Goal: Task Accomplishment & Management: Use online tool/utility

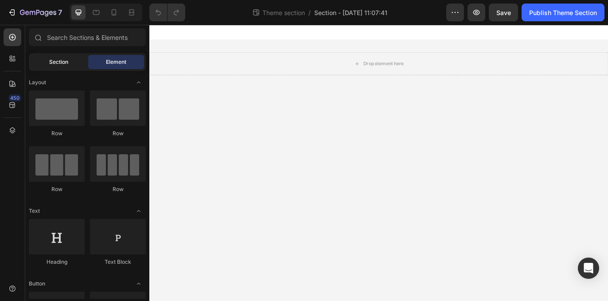
click at [57, 59] on span "Section" at bounding box center [58, 62] width 19 height 8
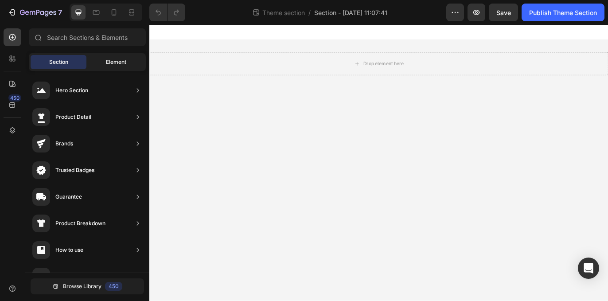
click at [106, 63] on span "Element" at bounding box center [116, 62] width 20 height 8
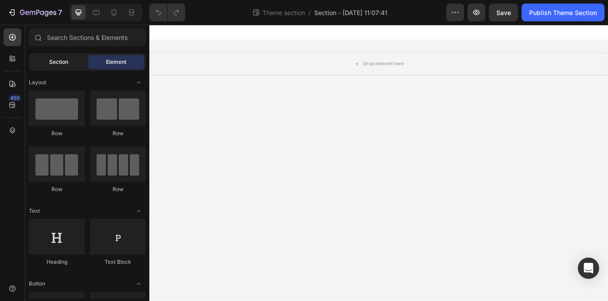
click at [66, 63] on span "Section" at bounding box center [58, 62] width 19 height 8
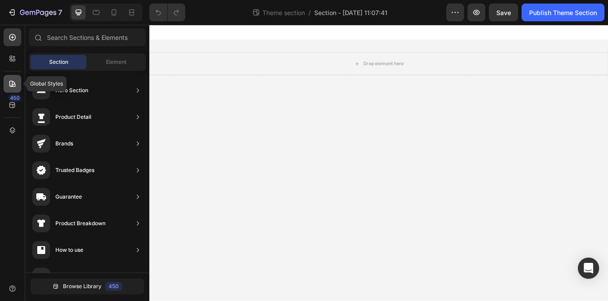
click at [15, 85] on icon at bounding box center [12, 84] width 6 height 6
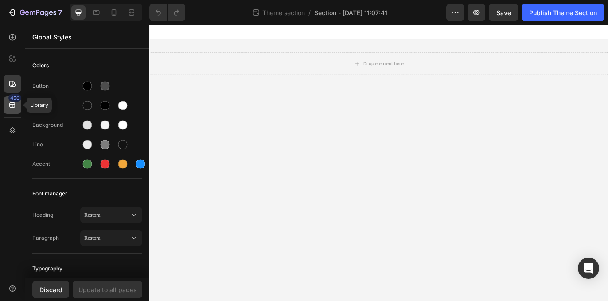
click at [10, 109] on icon at bounding box center [12, 105] width 9 height 9
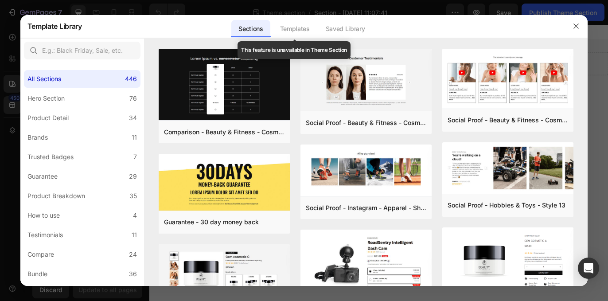
click at [294, 30] on div "Templates" at bounding box center [295, 29] width 44 height 18
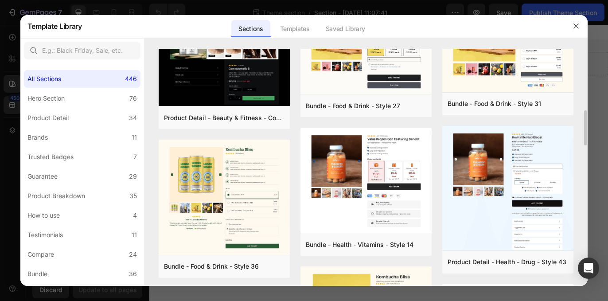
scroll to position [392, 0]
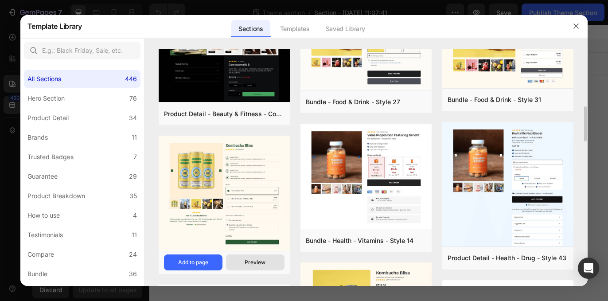
click at [261, 262] on div "Preview" at bounding box center [255, 263] width 21 height 8
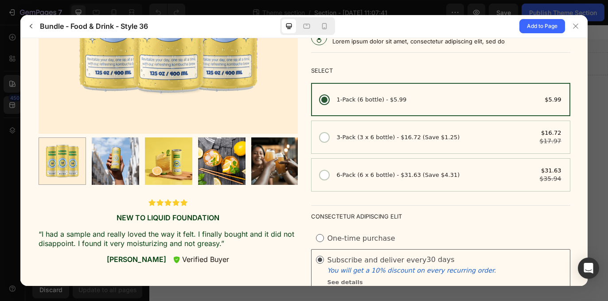
scroll to position [0, 0]
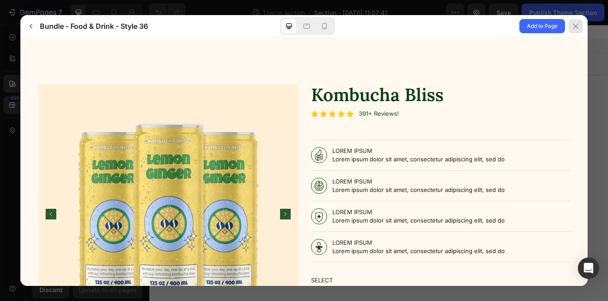
click at [578, 30] on div at bounding box center [576, 26] width 14 height 14
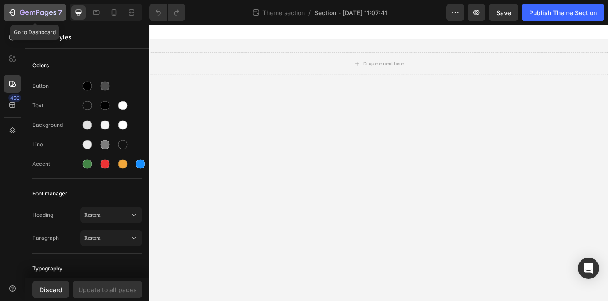
click at [13, 13] on icon "button" at bounding box center [12, 12] width 9 height 9
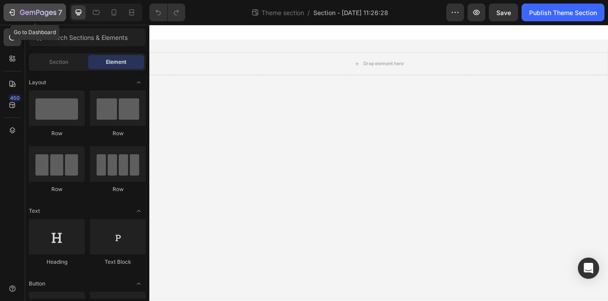
click at [10, 12] on icon "button" at bounding box center [11, 12] width 4 height 3
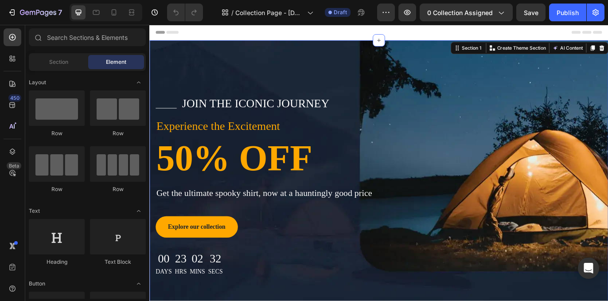
click at [431, 92] on div "Capture the Enchantment Line Join the Iconic Journey Text block Row Experience …" at bounding box center [415, 208] width 532 height 331
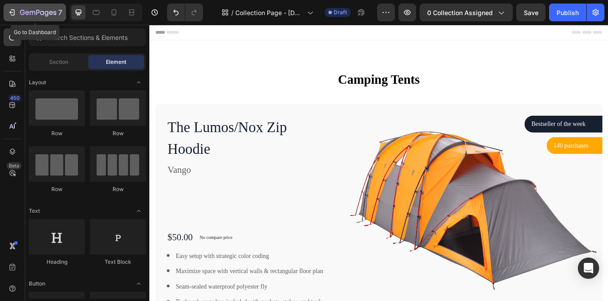
click at [10, 12] on icon "button" at bounding box center [11, 12] width 4 height 3
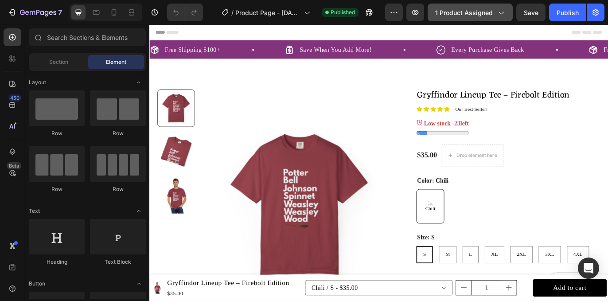
click at [501, 12] on icon "button" at bounding box center [501, 12] width 9 height 9
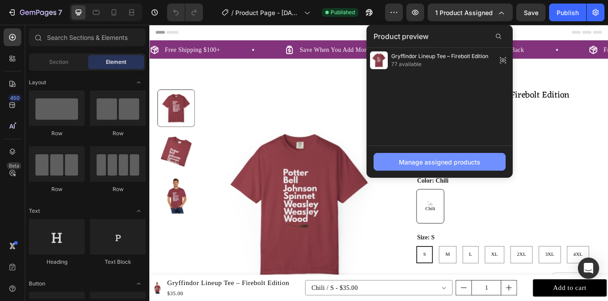
click at [442, 162] on div "Manage assigned products" at bounding box center [440, 161] width 82 height 9
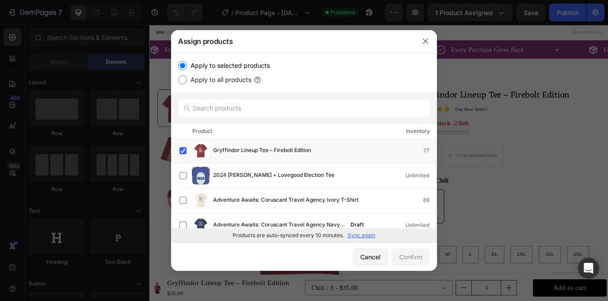
click at [184, 80] on input "Apply to all products" at bounding box center [182, 79] width 9 height 9
radio input "true"
click at [408, 259] on div "Confirm" at bounding box center [411, 256] width 23 height 9
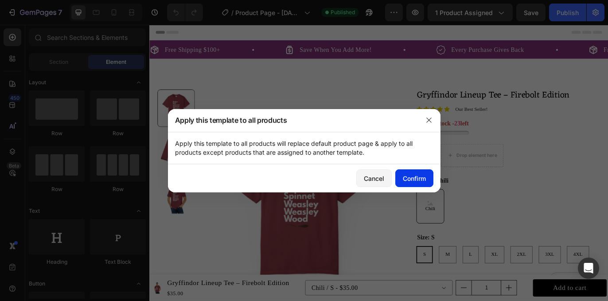
click at [417, 179] on div "Confirm" at bounding box center [414, 178] width 23 height 9
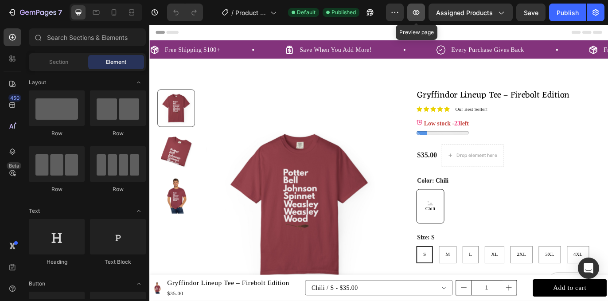
click at [418, 13] on icon "button" at bounding box center [416, 12] width 9 height 9
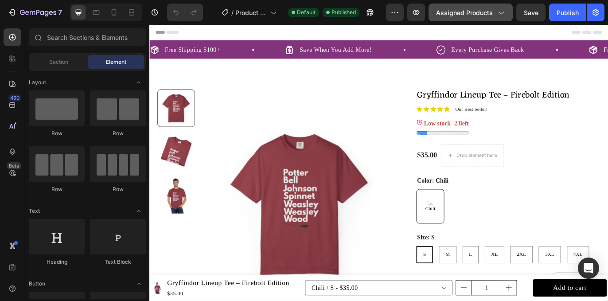
click at [492, 12] on span "Assigned Products" at bounding box center [464, 12] width 57 height 9
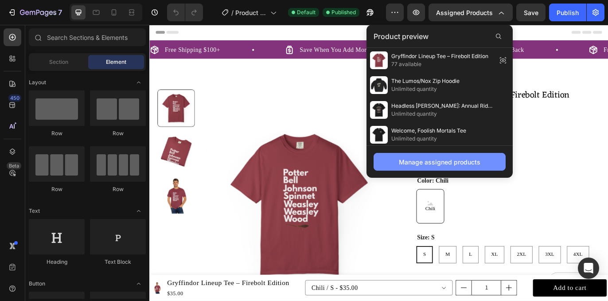
click at [443, 163] on div "Manage assigned products" at bounding box center [440, 161] width 82 height 9
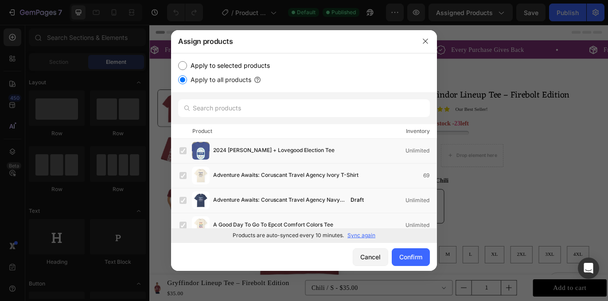
click at [180, 65] on input "Apply to selected products" at bounding box center [182, 65] width 9 height 9
radio input "true"
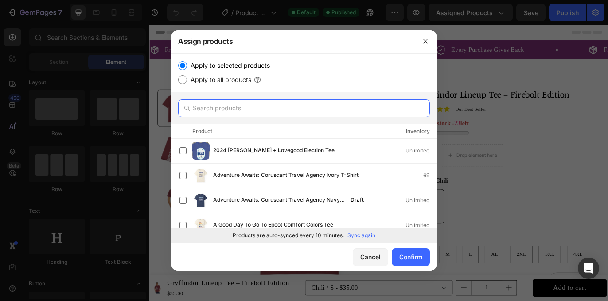
click at [236, 103] on input "text" at bounding box center [304, 108] width 252 height 18
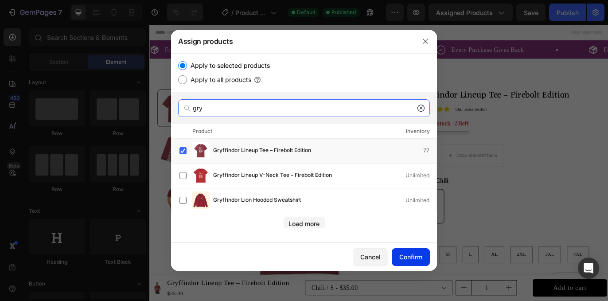
type input "gry"
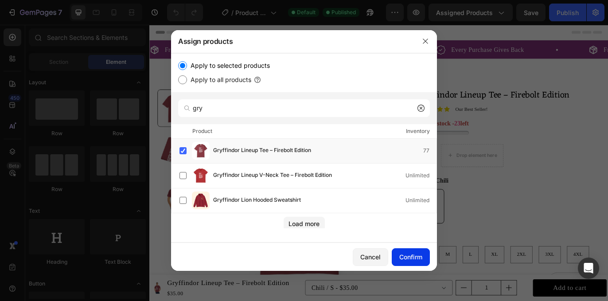
click at [418, 259] on div "Confirm" at bounding box center [411, 256] width 23 height 9
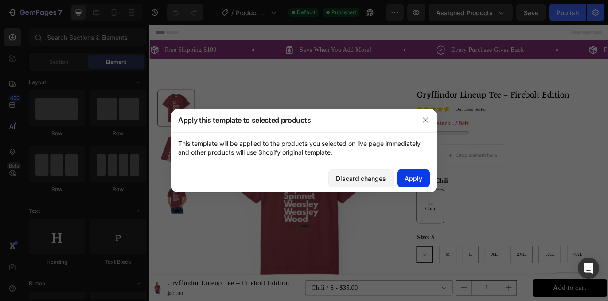
click at [412, 180] on div "Apply" at bounding box center [414, 178] width 18 height 9
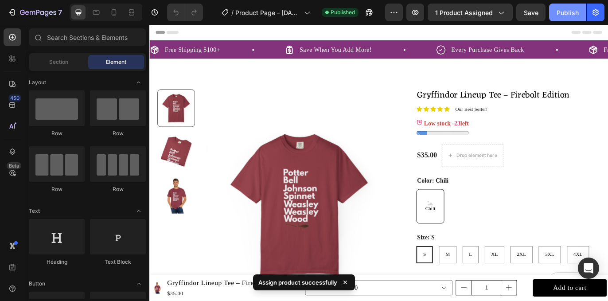
click at [569, 11] on div "Publish" at bounding box center [568, 12] width 22 height 9
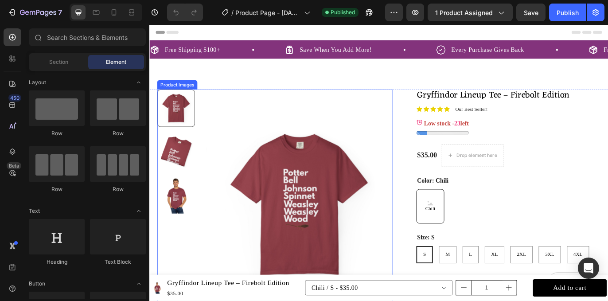
click at [335, 194] on img at bounding box center [323, 233] width 216 height 267
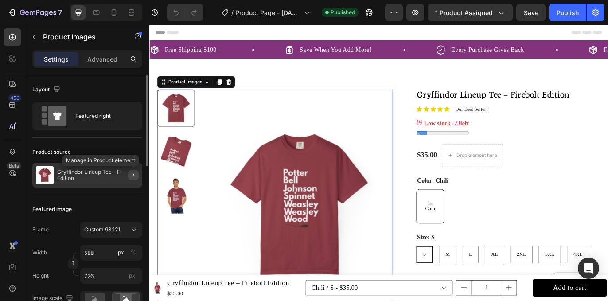
click at [129, 176] on button "button" at bounding box center [133, 175] width 11 height 11
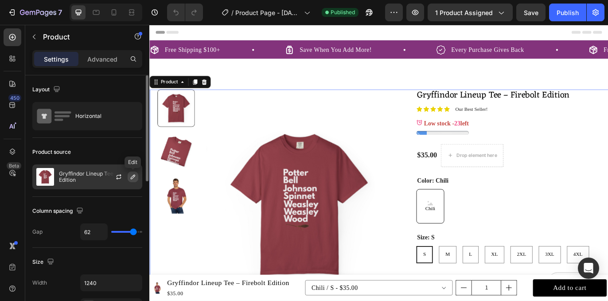
click at [134, 177] on icon "button" at bounding box center [132, 176] width 7 height 7
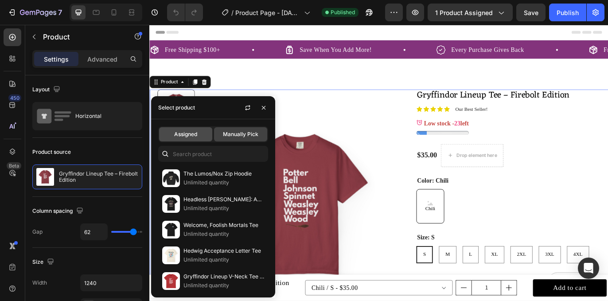
click at [195, 135] on span "Assigned" at bounding box center [185, 134] width 23 height 8
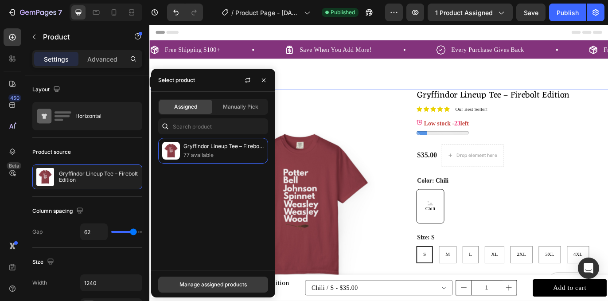
click at [212, 284] on div "Manage assigned products" at bounding box center [213, 285] width 67 height 8
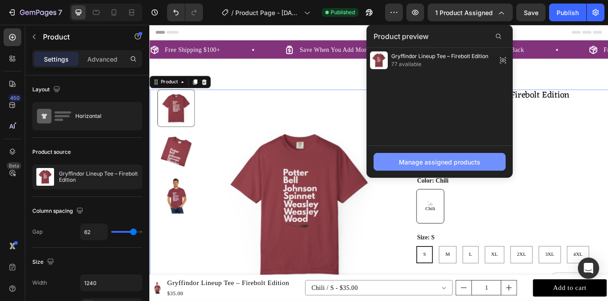
click at [438, 164] on div "Manage assigned products" at bounding box center [440, 161] width 82 height 9
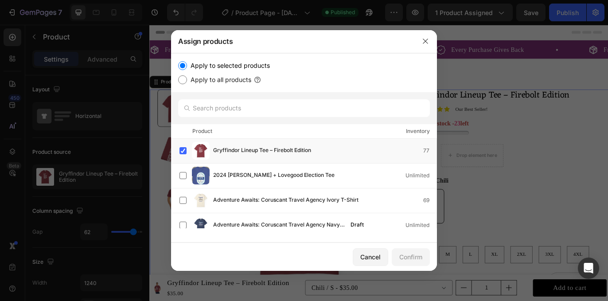
click at [182, 81] on input "Apply to all products" at bounding box center [182, 79] width 9 height 9
radio input "true"
click at [403, 255] on div "Confirm" at bounding box center [411, 256] width 23 height 9
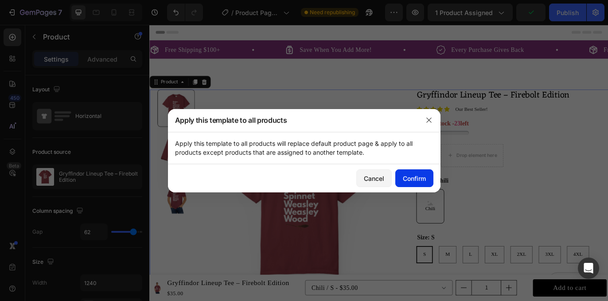
click at [422, 179] on div "Confirm" at bounding box center [414, 178] width 23 height 9
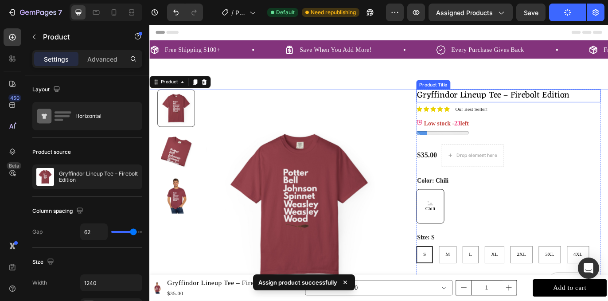
click at [564, 109] on h1 "Gryffindor Lineup Tee – Firebolt Edition" at bounding box center [566, 107] width 214 height 15
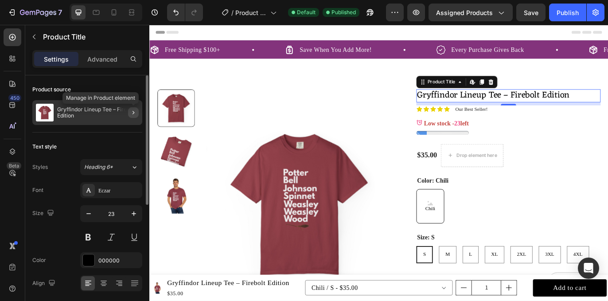
click at [133, 113] on icon "button" at bounding box center [133, 112] width 7 height 7
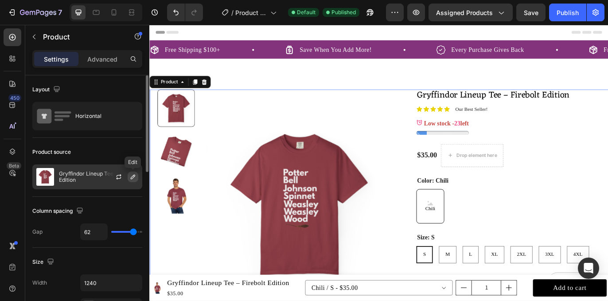
click at [129, 178] on icon "button" at bounding box center [132, 176] width 7 height 7
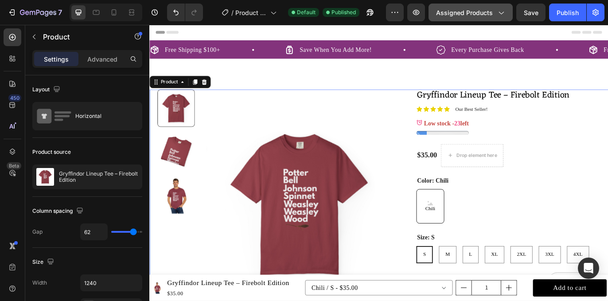
click at [472, 16] on span "Assigned Products" at bounding box center [464, 12] width 57 height 9
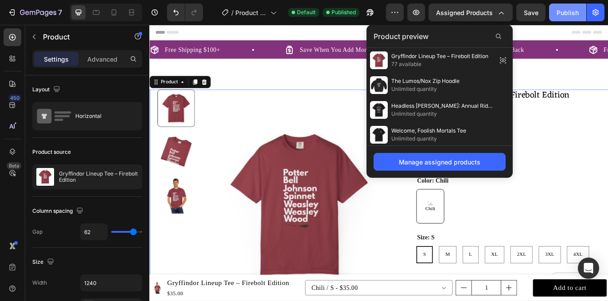
click at [569, 12] on div "Publish" at bounding box center [568, 12] width 22 height 9
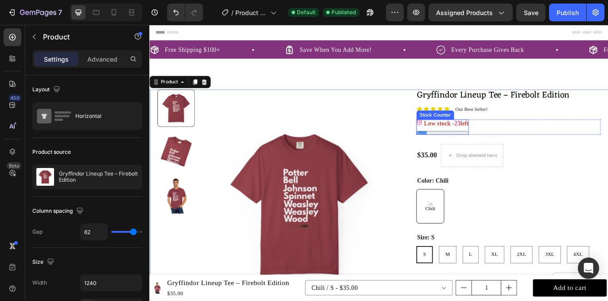
click at [485, 143] on p "Low stock - 23 left" at bounding box center [494, 139] width 52 height 9
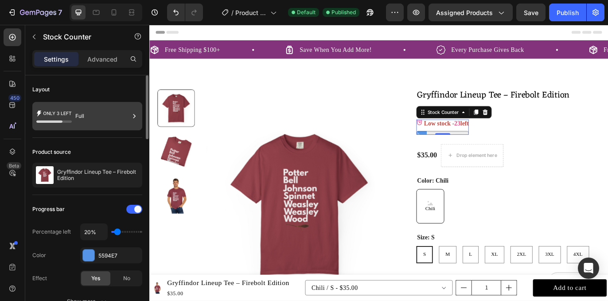
click at [117, 117] on div "Full" at bounding box center [102, 116] width 54 height 20
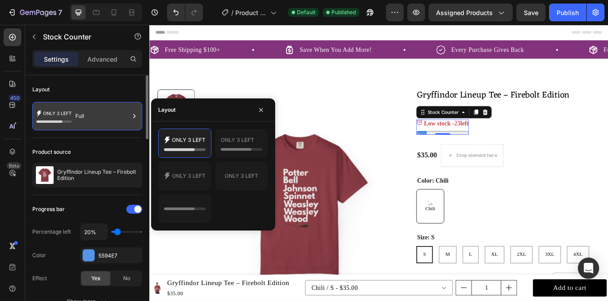
click at [117, 117] on div "Full" at bounding box center [102, 116] width 54 height 20
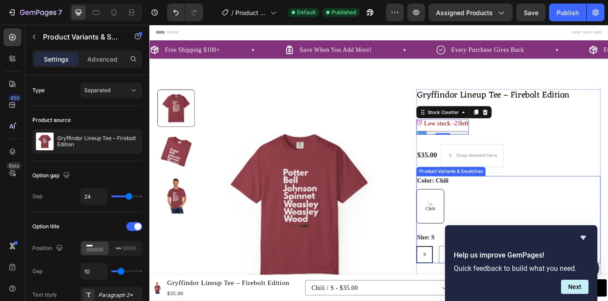
click at [564, 205] on div "Color: Chili Chili Chili Chili" at bounding box center [566, 227] width 214 height 55
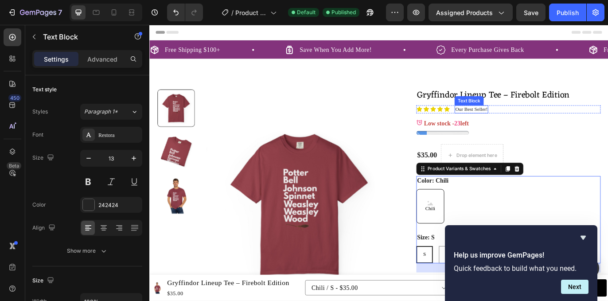
click at [531, 124] on p "Our Best Seller!" at bounding box center [522, 123] width 37 height 8
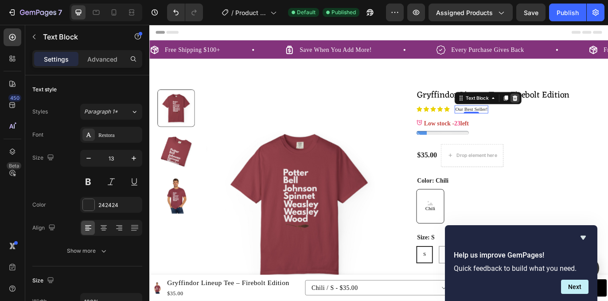
click at [570, 109] on icon at bounding box center [573, 109] width 7 height 7
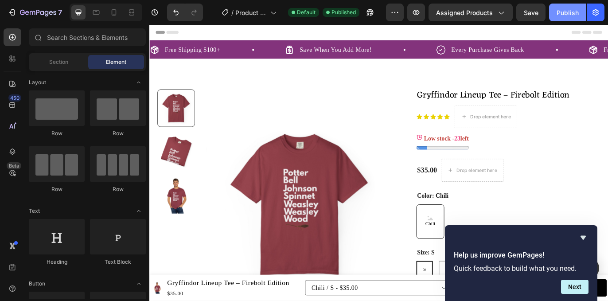
click at [573, 14] on div "Publish" at bounding box center [568, 12] width 22 height 9
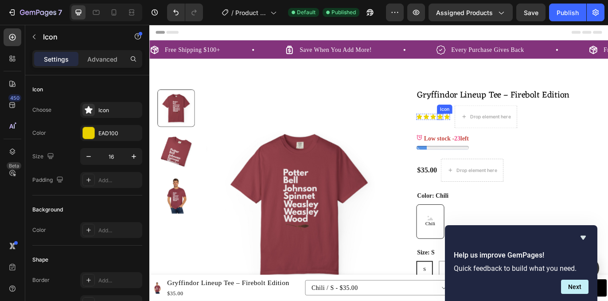
click at [483, 133] on div "Icon" at bounding box center [486, 131] width 7 height 7
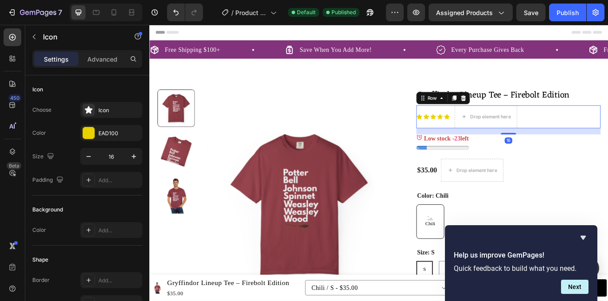
click at [489, 136] on div "Icon Icon Icon Icon Icon Icon List" at bounding box center [478, 131] width 39 height 27
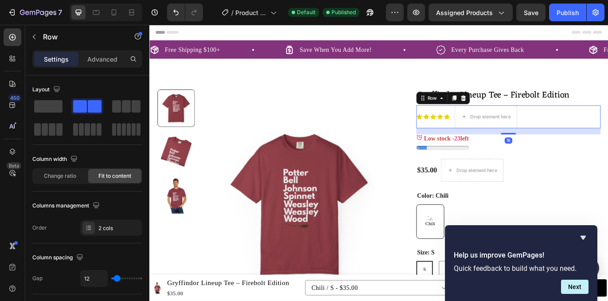
click at [490, 137] on div "Icon Icon Icon Icon Icon Icon List" at bounding box center [478, 131] width 39 height 27
click at [489, 122] on div "Icon Icon Icon Icon Icon Icon List" at bounding box center [478, 131] width 39 height 27
click at [95, 56] on p "Advanced" at bounding box center [102, 59] width 30 height 9
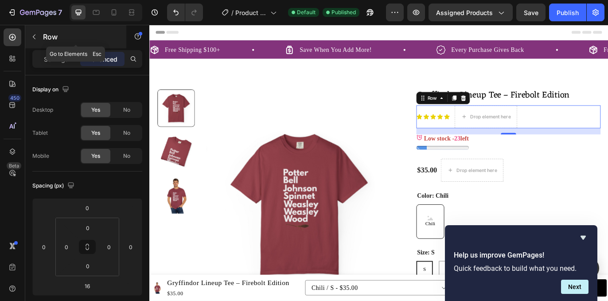
click at [35, 39] on icon "button" at bounding box center [34, 36] width 7 height 7
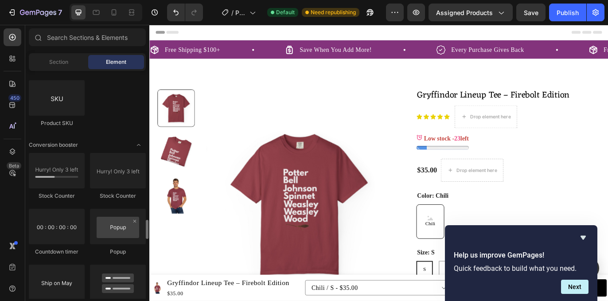
scroll to position [1769, 0]
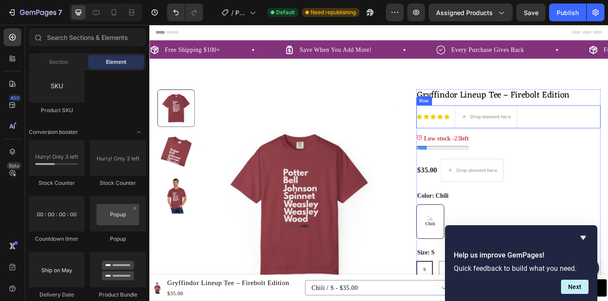
click at [491, 139] on div "Icon Icon Icon Icon Icon Icon List" at bounding box center [478, 131] width 39 height 27
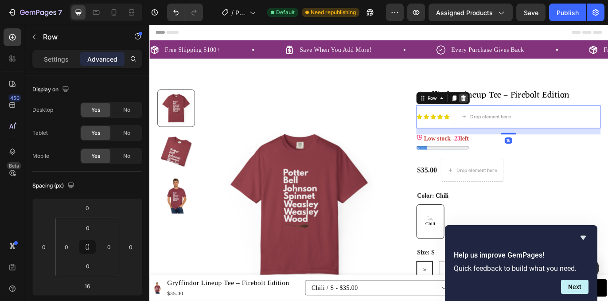
click at [511, 111] on icon at bounding box center [514, 110] width 6 height 6
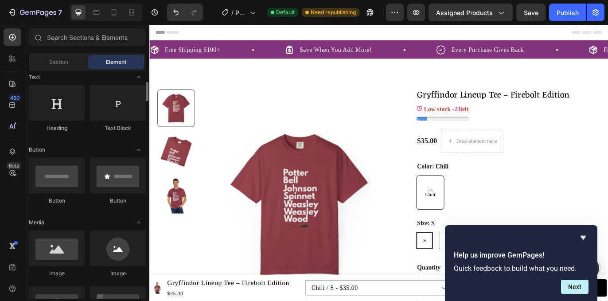
scroll to position [0, 0]
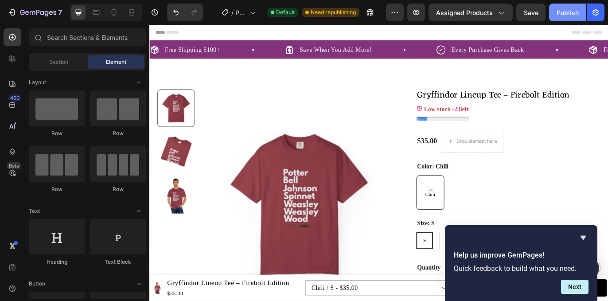
click at [567, 15] on div "Publish" at bounding box center [568, 12] width 22 height 9
